Goal: Task Accomplishment & Management: Use online tool/utility

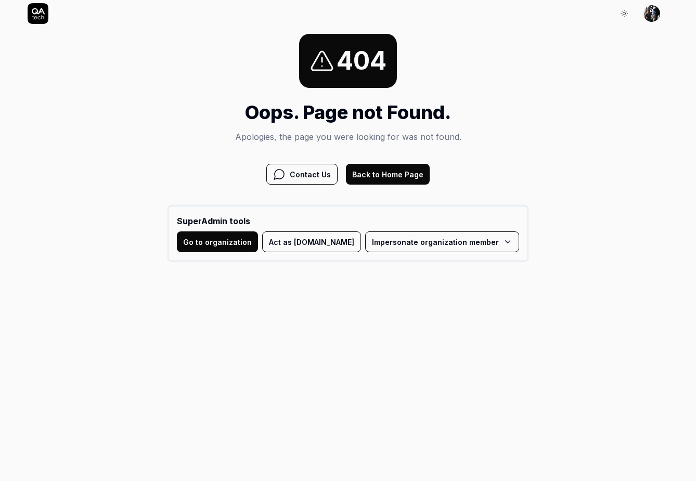
click at [228, 247] on button "Go to organization" at bounding box center [217, 242] width 81 height 21
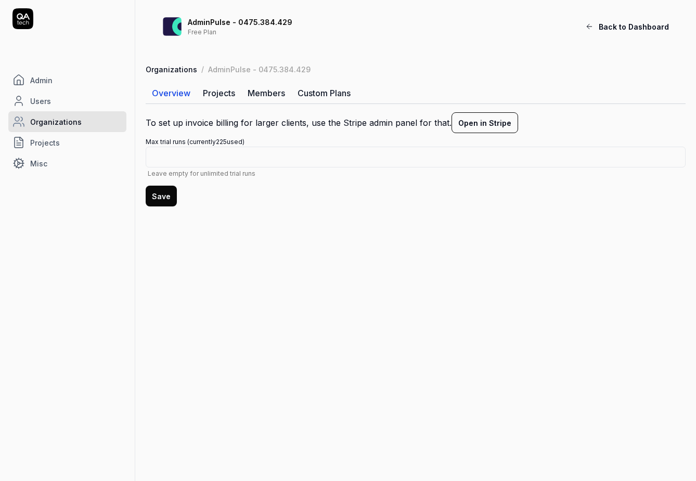
click at [618, 29] on span "Back to Dashboard" at bounding box center [634, 26] width 70 height 11
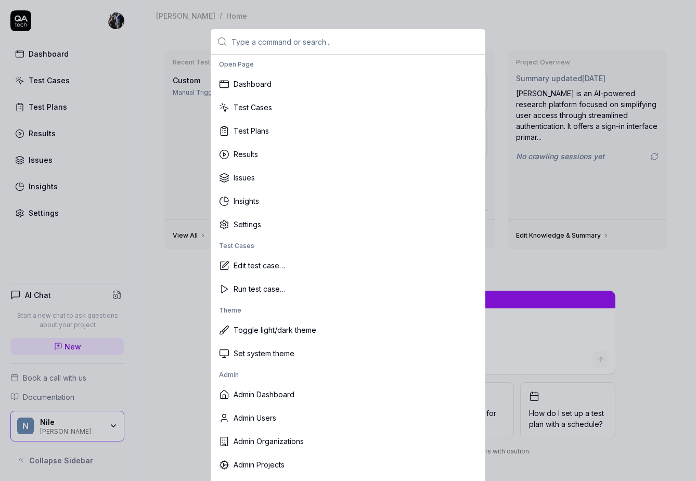
scroll to position [5, 0]
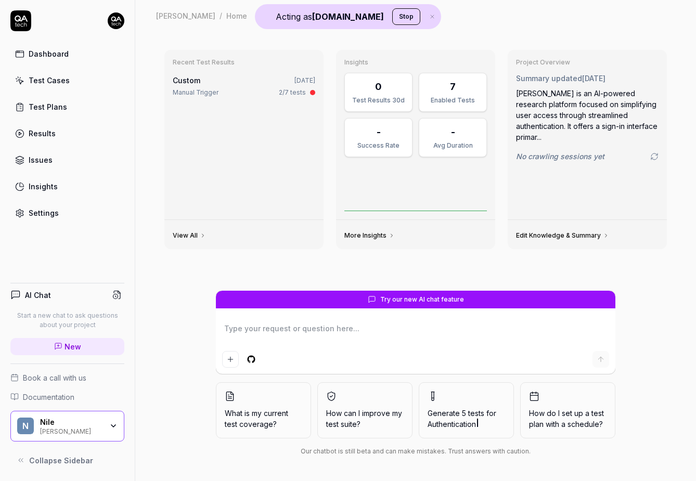
click at [105, 426] on div "Nile Fleming" at bounding box center [74, 427] width 69 height 18
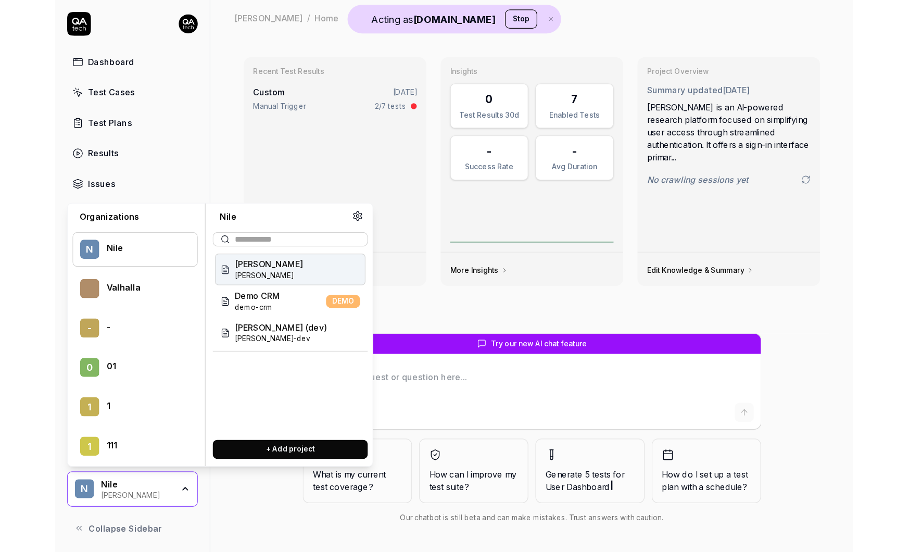
scroll to position [52525, 0]
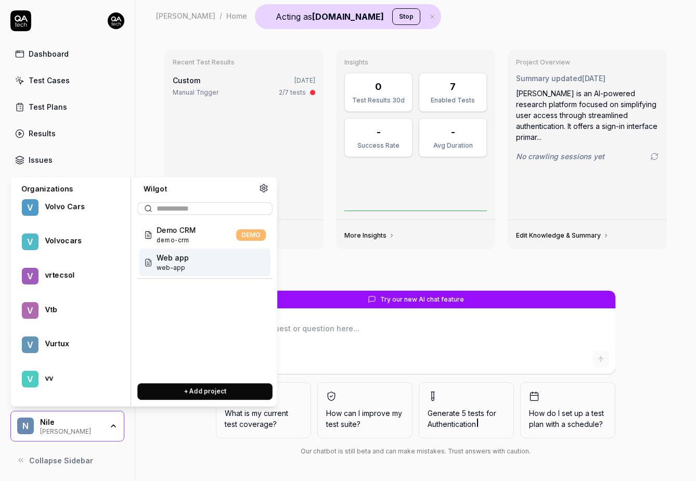
click at [184, 262] on span "Web app" at bounding box center [173, 257] width 32 height 11
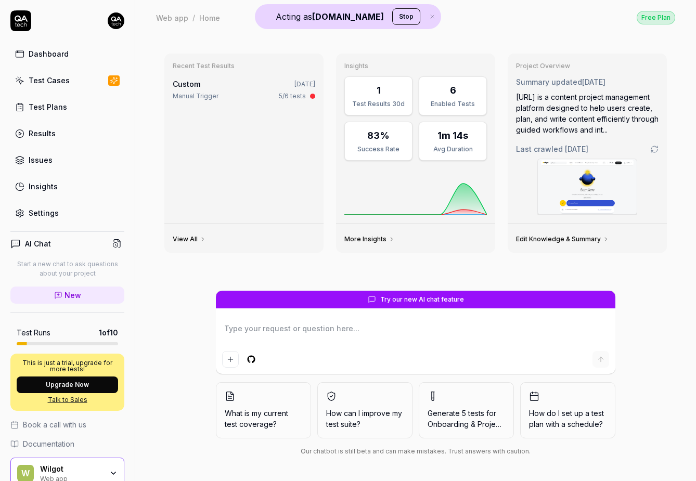
click at [56, 76] on div "Test Cases" at bounding box center [49, 80] width 41 height 11
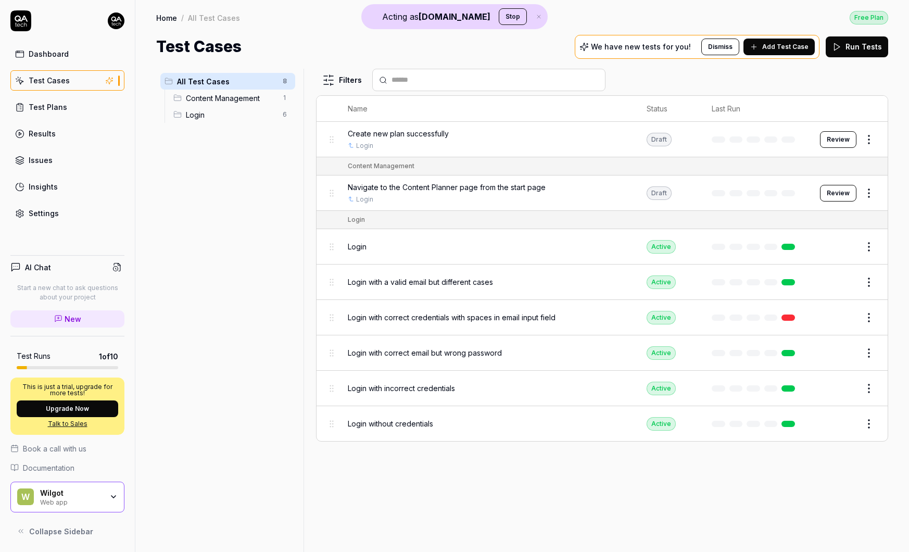
click at [768, 45] on span "Add Test Case" at bounding box center [785, 46] width 46 height 9
click at [51, 219] on link "Settings" at bounding box center [67, 213] width 114 height 20
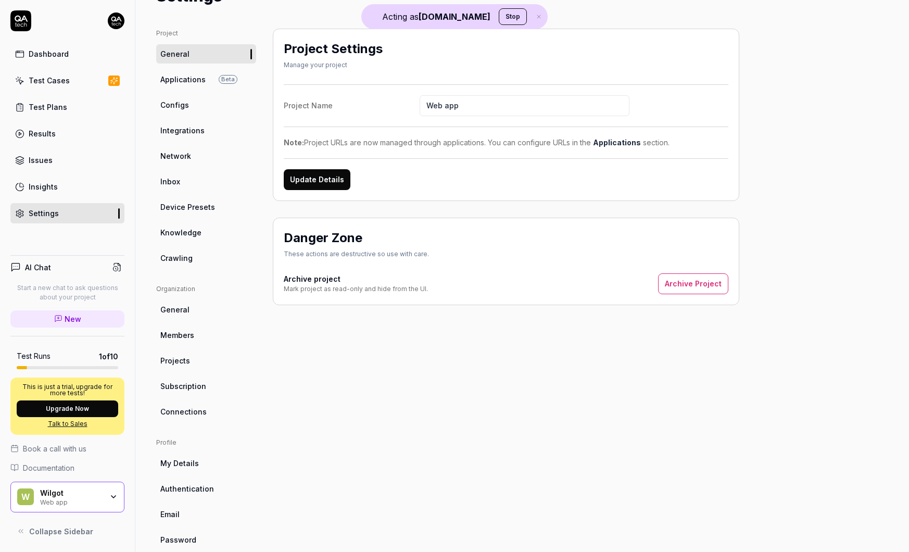
scroll to position [49, 0]
click at [173, 256] on span "Crawling" at bounding box center [176, 258] width 32 height 11
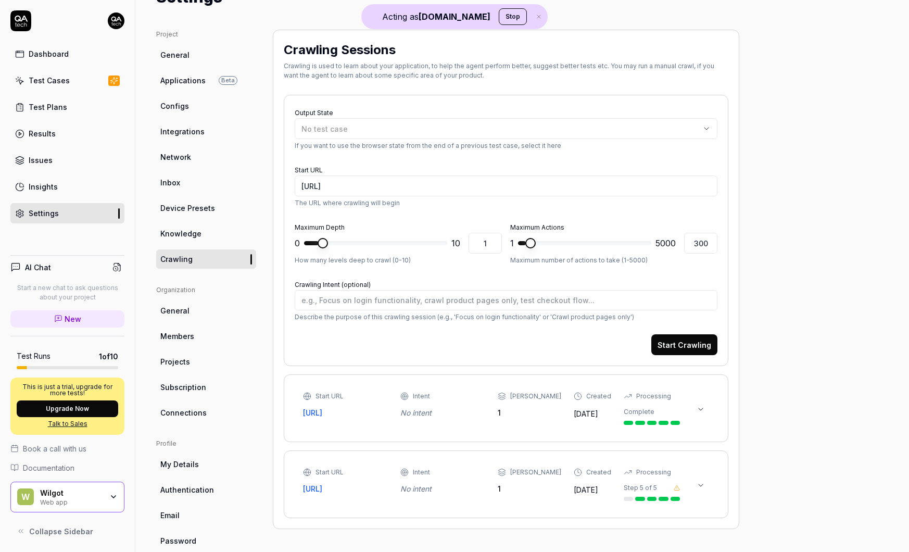
click at [689, 350] on button "Start Crawling" at bounding box center [684, 344] width 66 height 21
type textarea "*"
